Goal: Information Seeking & Learning: Learn about a topic

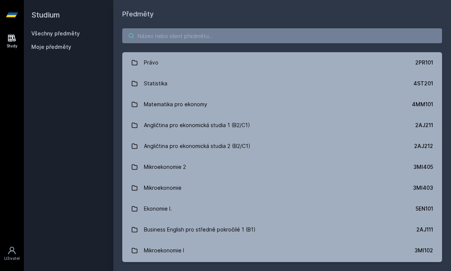
click at [316, 34] on input "search" at bounding box center [282, 35] width 320 height 15
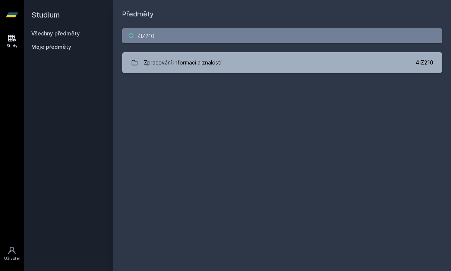
type input "4IZ210"
click at [153, 58] on div "Zpracování informací a znalostí" at bounding box center [183, 62] width 78 height 15
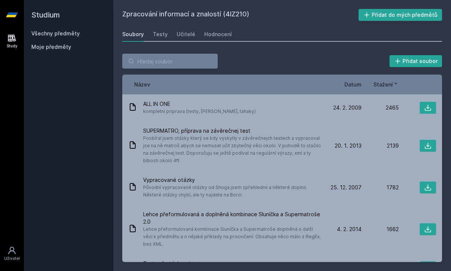
click at [184, 33] on div "Učitelé" at bounding box center [186, 34] width 19 height 7
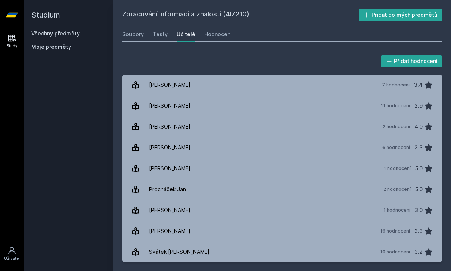
scroll to position [24, 0]
click at [150, 98] on div "[PERSON_NAME]" at bounding box center [169, 105] width 41 height 15
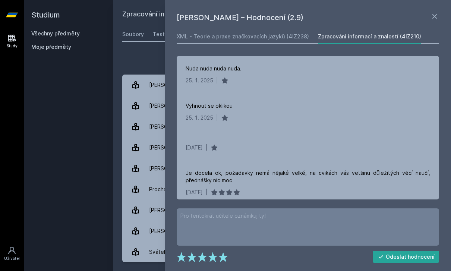
click at [125, 54] on div "Přidat hodnocení" at bounding box center [282, 61] width 320 height 15
click at [134, 45] on div "Přidat hodnocení [PERSON_NAME] – Hodnocení (2.9) XML - Teorie a praxe značkovac…" at bounding box center [282, 158] width 338 height 226
click at [438, 6] on div "[PERSON_NAME] – Hodnocení (2.9) XML - Teorie a praxe značkovacích jazyků (4IZ23…" at bounding box center [308, 135] width 286 height 271
click at [434, 12] on icon at bounding box center [434, 16] width 9 height 9
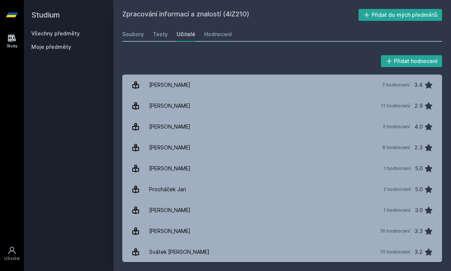
click at [154, 75] on link "[PERSON_NAME] 7 hodnocení 3.4" at bounding box center [282, 85] width 320 height 21
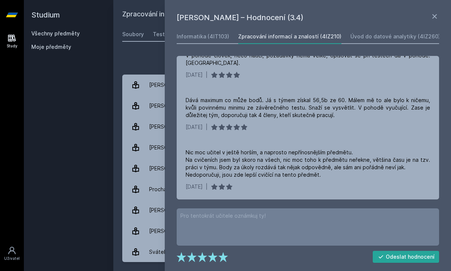
scroll to position [237, 0]
click at [128, 45] on div "Přidat hodnocení [PERSON_NAME] – Hodnocení (3.4) Informatika (4IT103) Zpracován…" at bounding box center [282, 158] width 338 height 226
click at [440, 11] on div "[PERSON_NAME] – Hodnocení (3.4) Informatika (4IT103) Zpracování informací a zna…" at bounding box center [308, 135] width 286 height 271
click at [433, 10] on div "[PERSON_NAME] – Hodnocení (3.4) Informatika (4IT103) Zpracování informací a zna…" at bounding box center [308, 135] width 286 height 271
click at [436, 13] on icon at bounding box center [434, 16] width 9 height 9
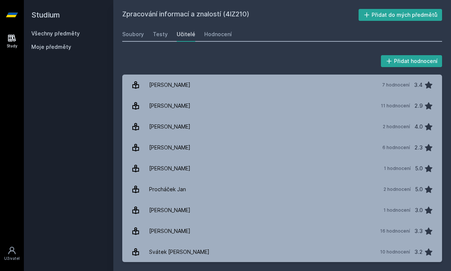
click at [16, 1] on icon at bounding box center [12, 15] width 12 height 30
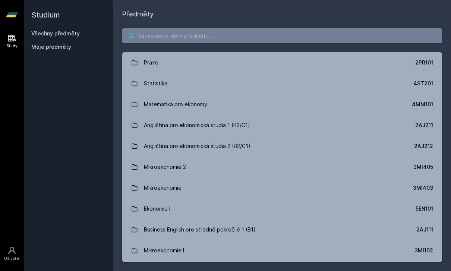
click at [243, 28] on input "search" at bounding box center [282, 35] width 320 height 15
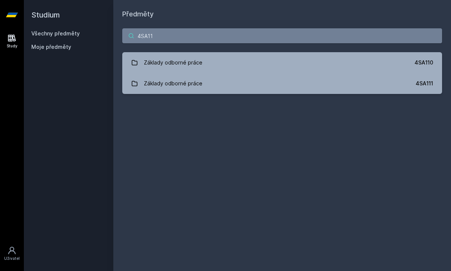
type input "4SA111"
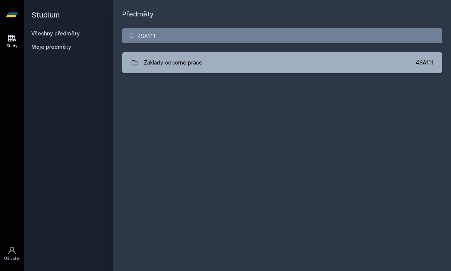
click at [362, 52] on link "Základy odborné práce 4SA111" at bounding box center [282, 62] width 320 height 21
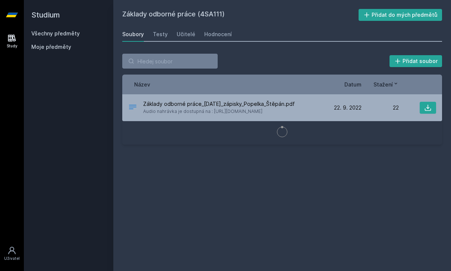
click at [180, 31] on div "Učitelé" at bounding box center [186, 34] width 19 height 7
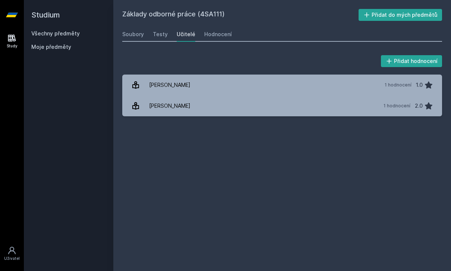
click at [288, 75] on link "[PERSON_NAME] 1 hodnocení 1.0" at bounding box center [282, 85] width 320 height 21
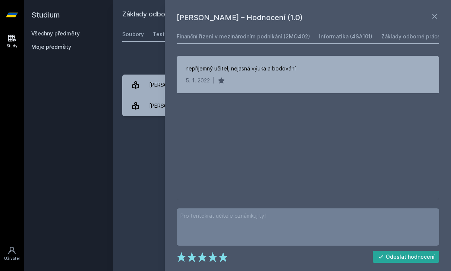
click at [135, 54] on div "Přidat hodnocení" at bounding box center [282, 61] width 320 height 15
click at [436, 13] on icon at bounding box center [434, 16] width 9 height 9
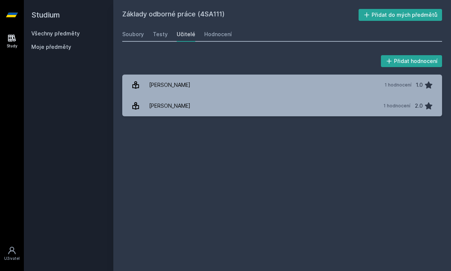
click at [403, 75] on link "[PERSON_NAME] 1 hodnocení 1.0" at bounding box center [282, 85] width 320 height 21
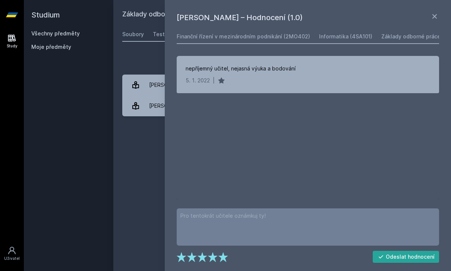
click at [431, 20] on icon at bounding box center [434, 16] width 9 height 9
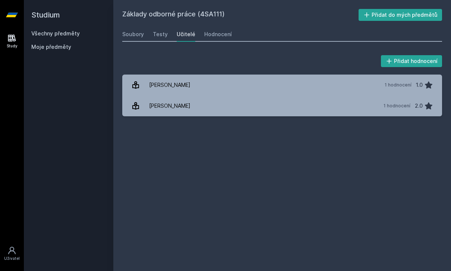
click at [337, 95] on link "[PERSON_NAME] 1 hodnocení 2.0" at bounding box center [282, 105] width 320 height 21
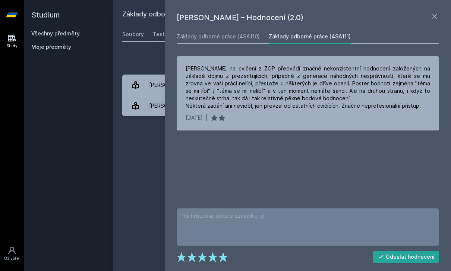
click at [67, 30] on link "Všechny předměty" at bounding box center [55, 33] width 48 height 6
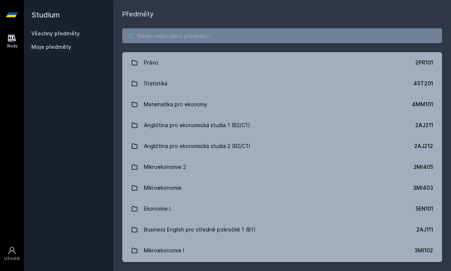
click at [437, 28] on input "search" at bounding box center [282, 35] width 320 height 15
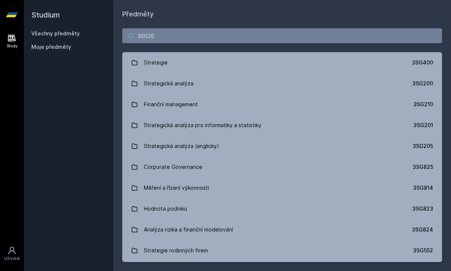
type input "3SG201"
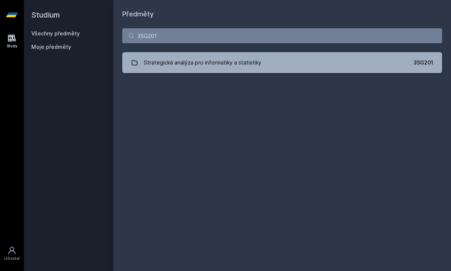
click at [145, 55] on div "Strategická analýza pro informatiky a statistiky" at bounding box center [202, 62] width 117 height 15
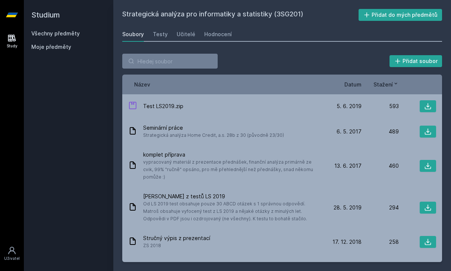
click at [184, 31] on div "Učitelé" at bounding box center [186, 34] width 19 height 7
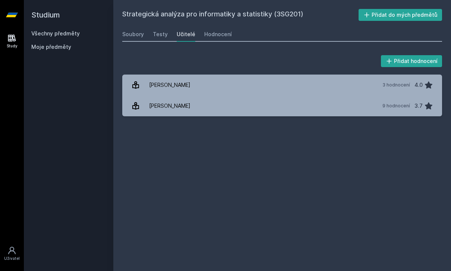
click at [322, 95] on link "Mikovcová Hana 9 hodnocení 3.7" at bounding box center [282, 105] width 320 height 21
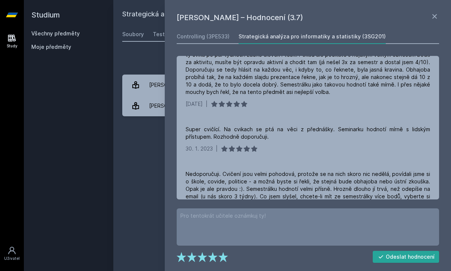
scroll to position [208, 0]
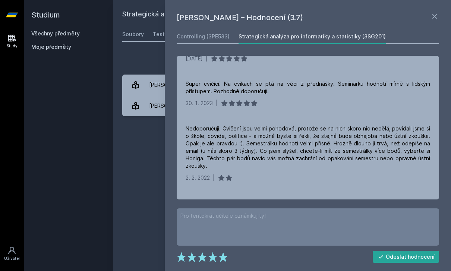
click at [436, 21] on icon at bounding box center [434, 16] width 9 height 9
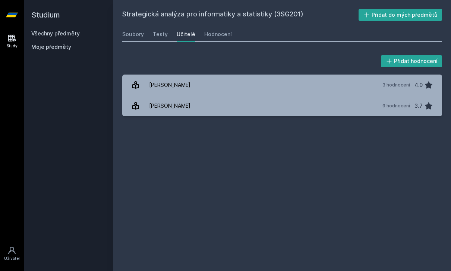
click at [131, 28] on link "Soubory" at bounding box center [133, 34] width 22 height 15
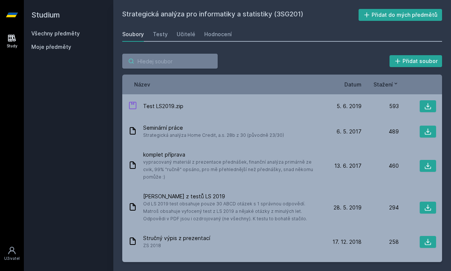
click at [187, 61] on input "search" at bounding box center [169, 61] width 95 height 15
type input "4"
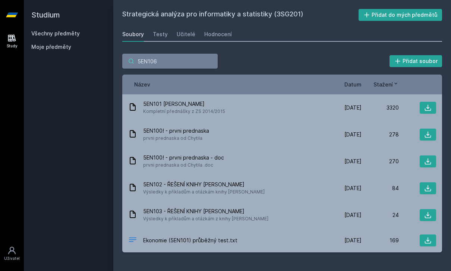
type input "5EN106"
click at [163, 31] on div "Testy" at bounding box center [160, 34] width 15 height 7
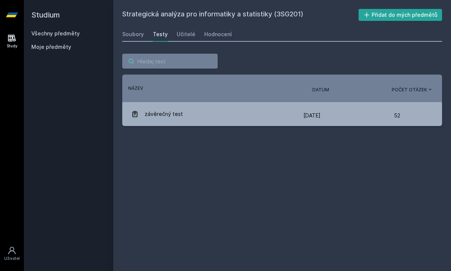
click at [158, 54] on input "search" at bounding box center [169, 61] width 95 height 15
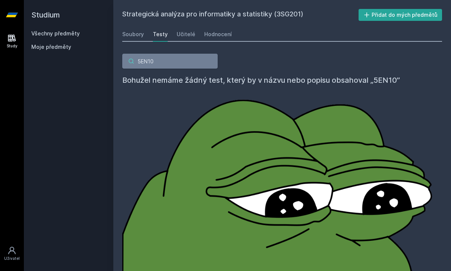
type input "5EN106"
